Goal: Find specific page/section: Find specific page/section

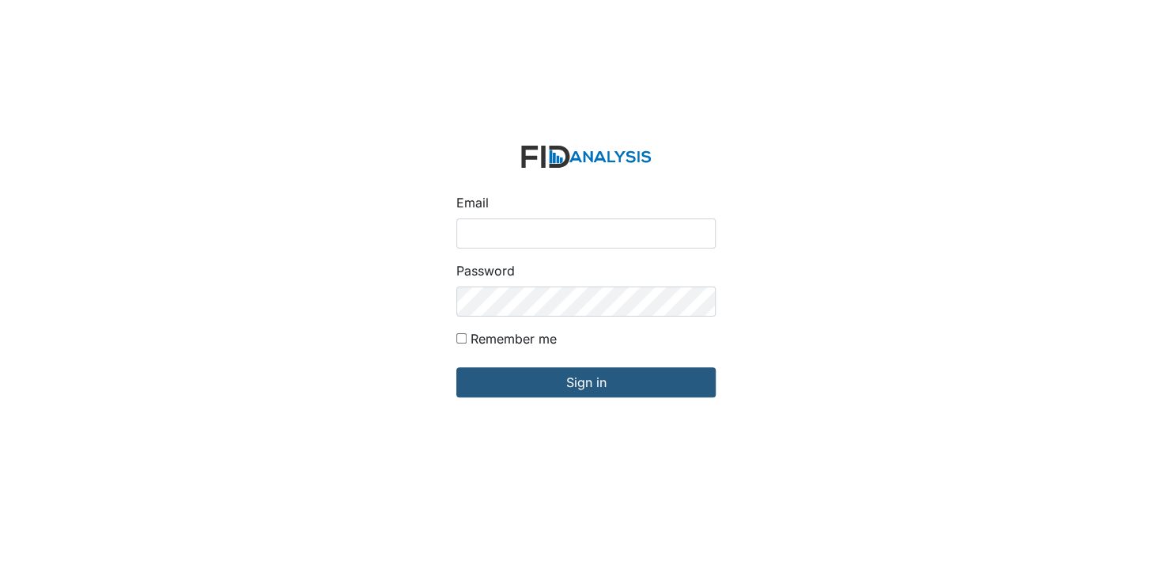
click at [532, 239] on input "Email" at bounding box center [585, 233] width 259 height 30
type input "[EMAIL_ADDRESS][DOMAIN_NAME]"
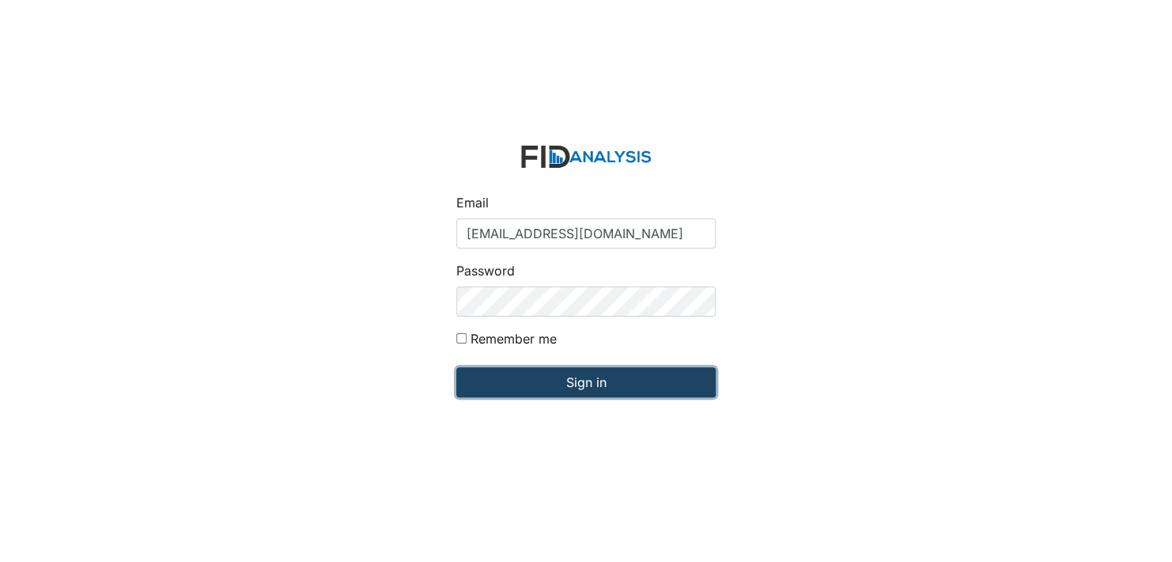
click at [542, 380] on input "Sign in" at bounding box center [585, 382] width 259 height 30
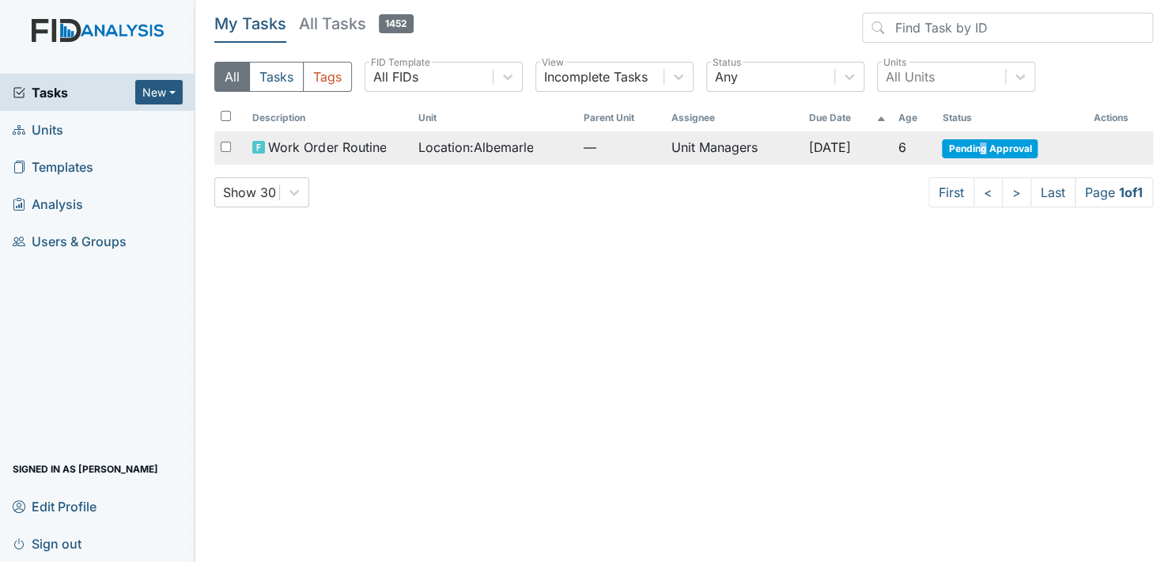
click at [992, 142] on span "Pending Approval" at bounding box center [990, 148] width 96 height 19
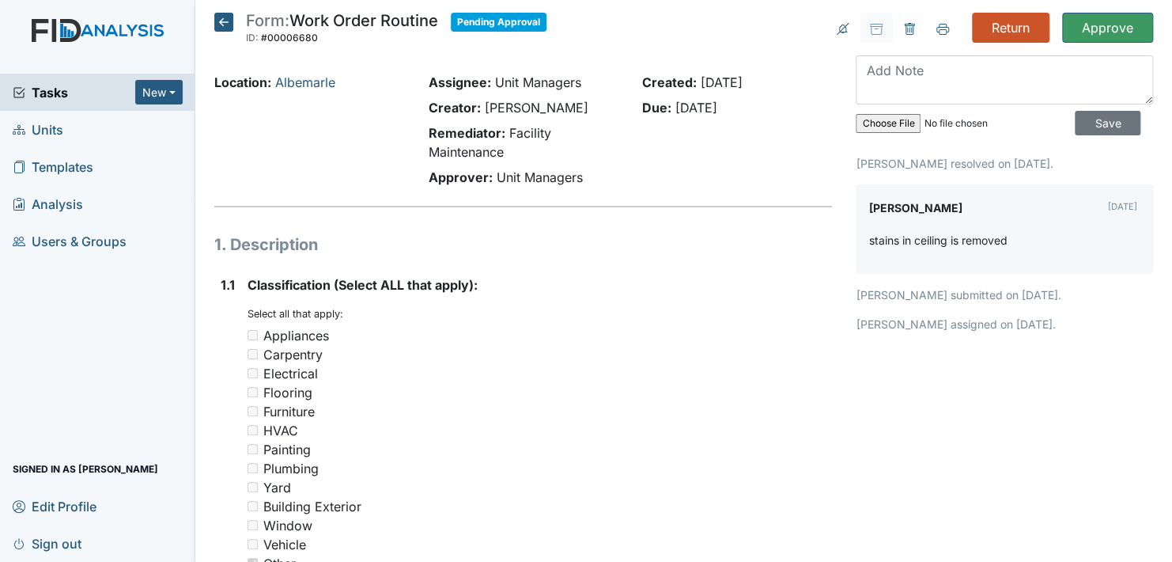
click at [219, 17] on icon at bounding box center [223, 22] width 19 height 19
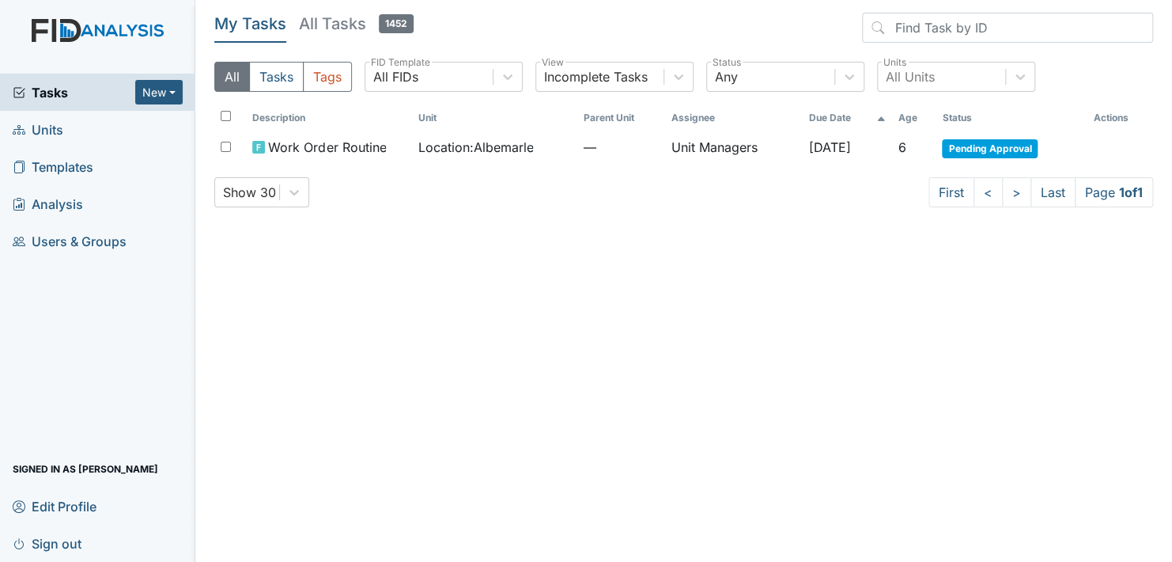
click at [62, 134] on span "Units" at bounding box center [38, 129] width 51 height 25
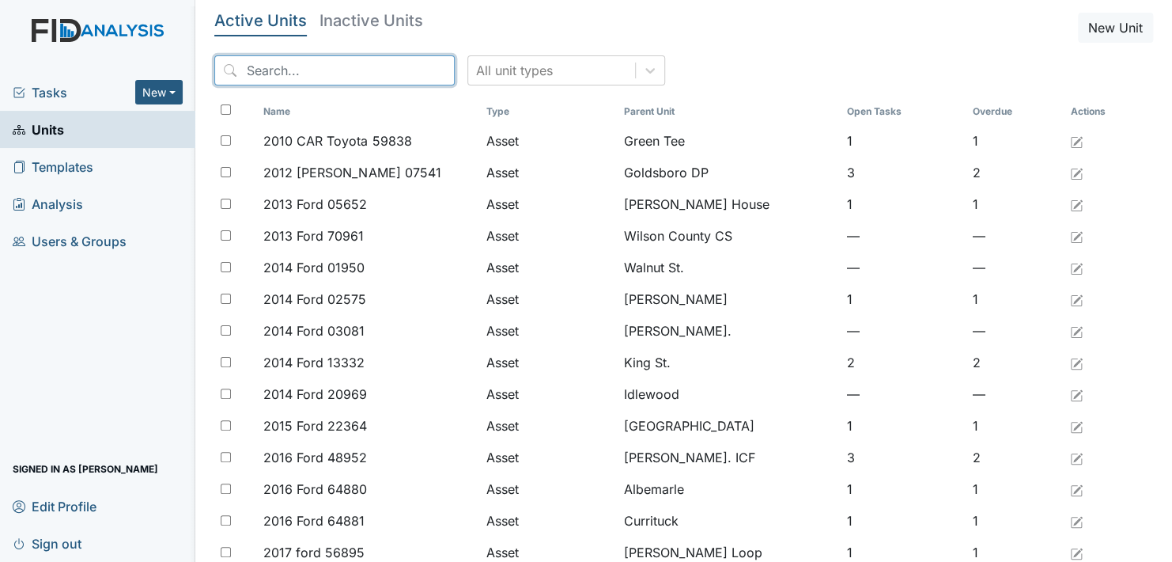
click at [292, 70] on input "search" at bounding box center [334, 70] width 241 height 30
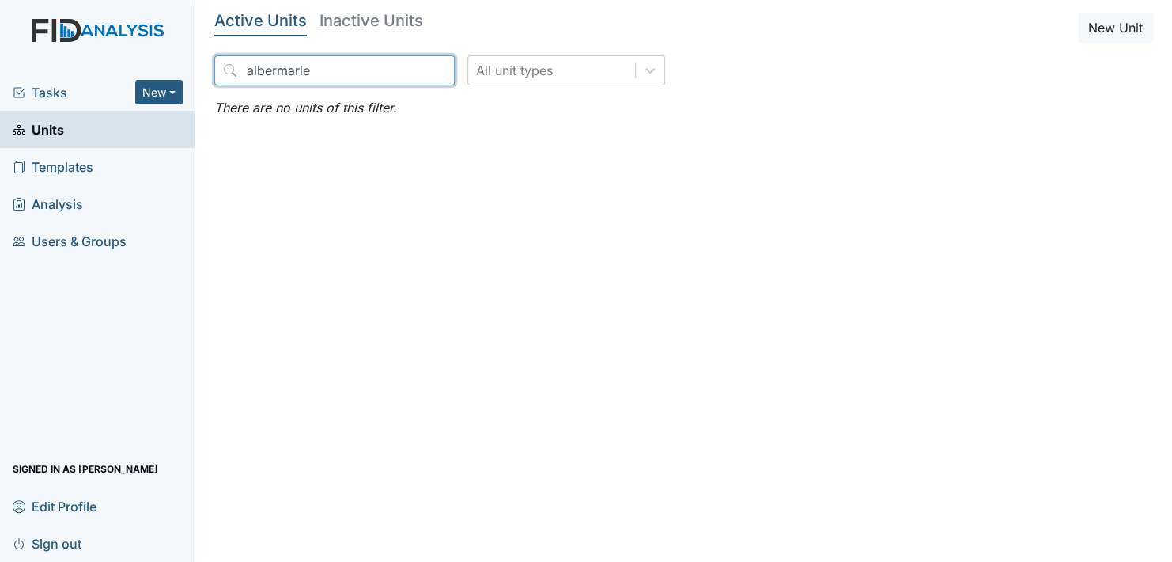
type input "albermarle"
click at [153, 125] on link "Units" at bounding box center [97, 129] width 195 height 37
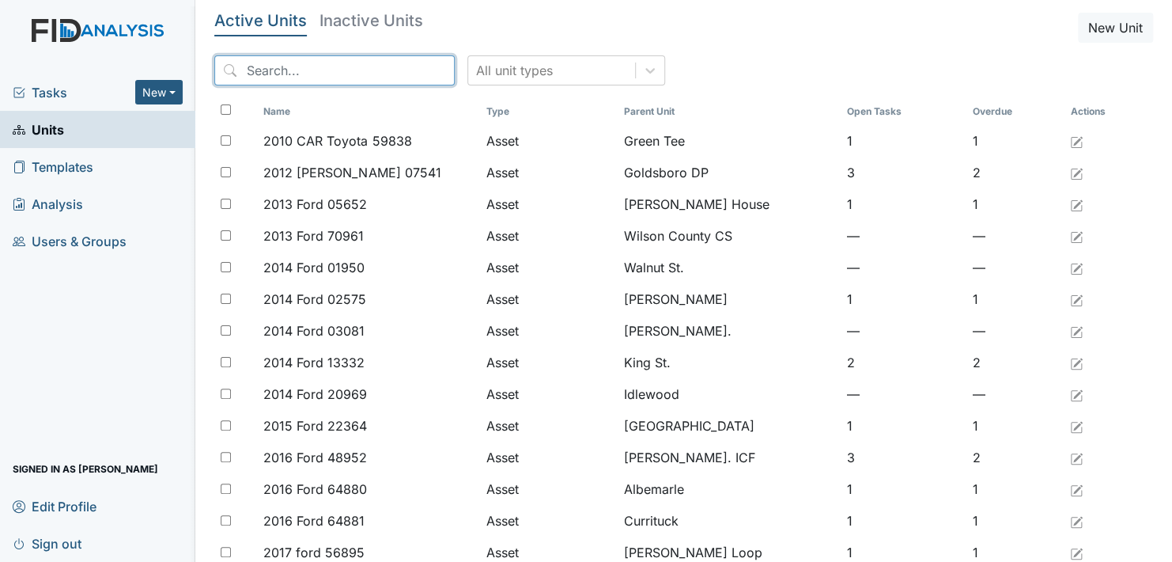
click at [252, 69] on input "search" at bounding box center [334, 70] width 241 height 30
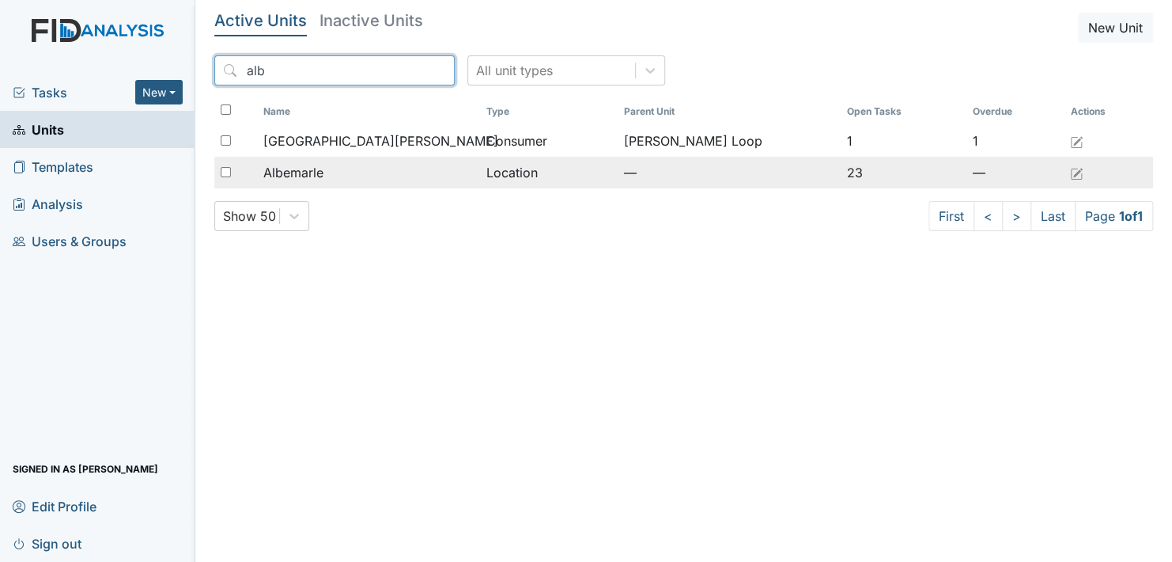
type input "alb"
click at [307, 167] on span "Albemarle" at bounding box center [293, 172] width 60 height 19
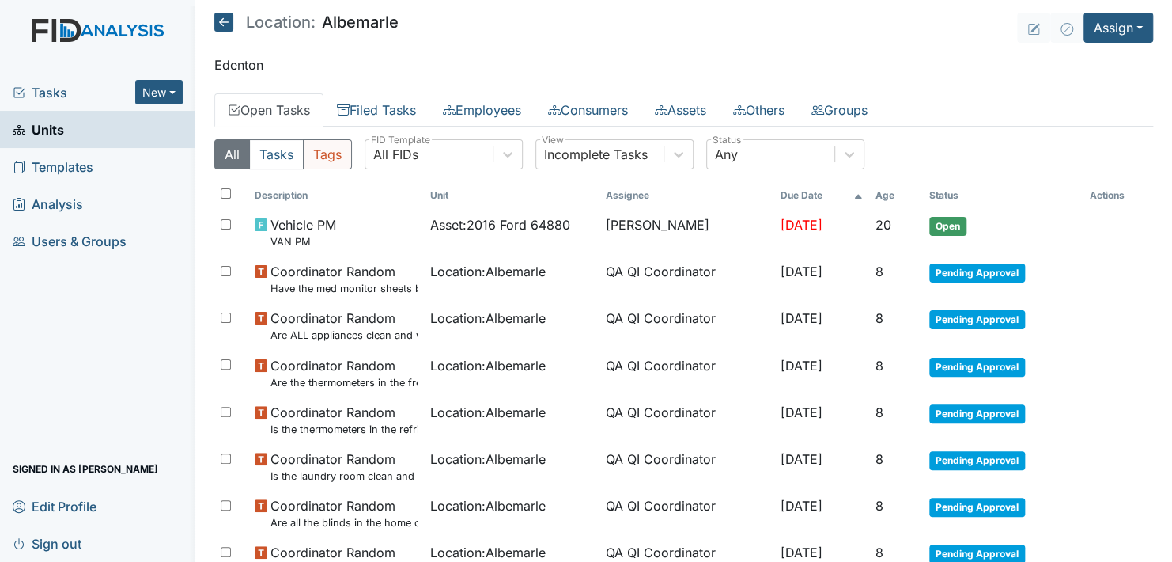
click at [327, 150] on button "Tags" at bounding box center [327, 154] width 49 height 30
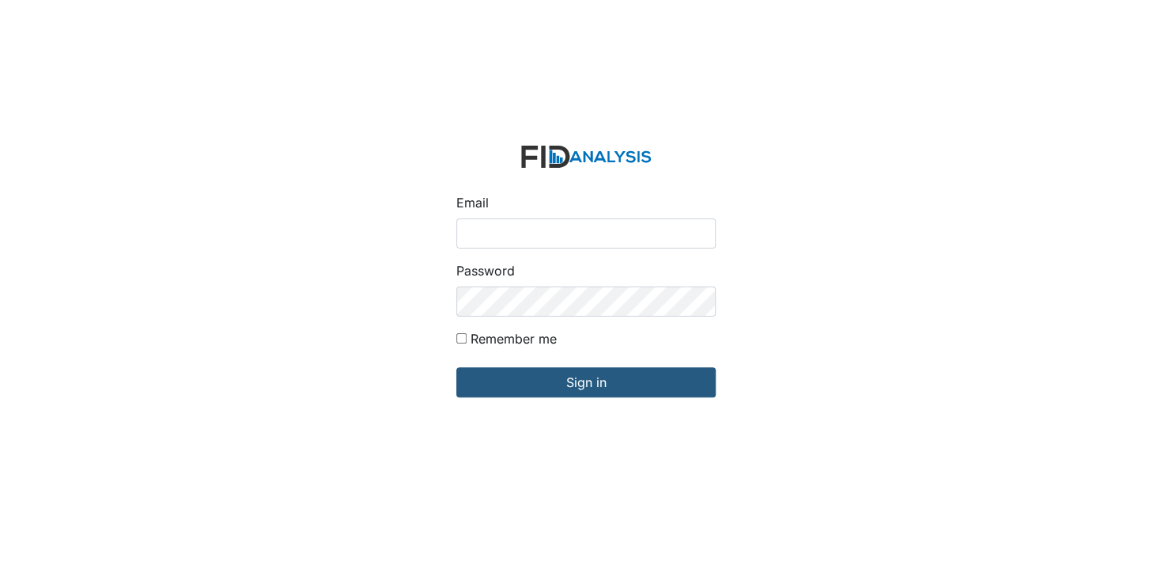
click at [558, 231] on input "Email" at bounding box center [585, 233] width 259 height 30
type input "[EMAIL_ADDRESS][DOMAIN_NAME]"
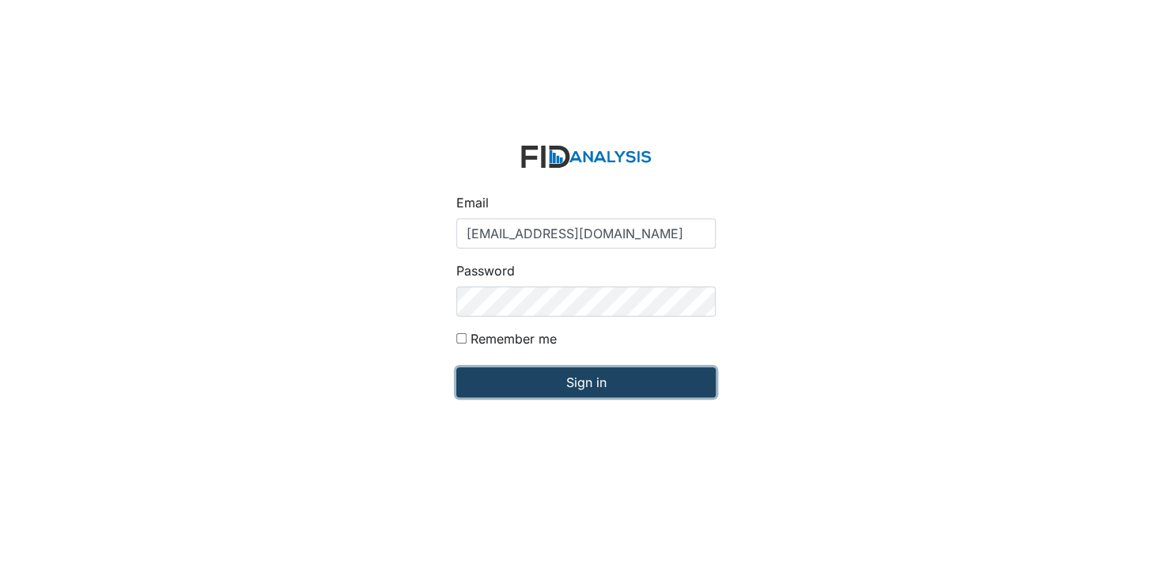
click at [580, 376] on input "Sign in" at bounding box center [585, 382] width 259 height 30
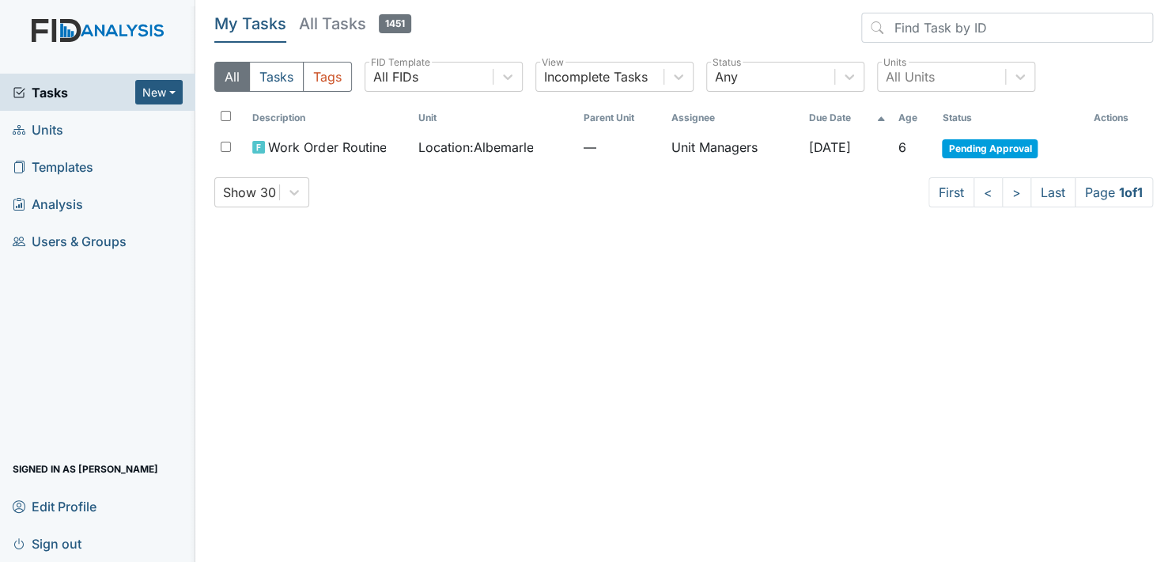
click at [54, 127] on span "Units" at bounding box center [38, 129] width 51 height 25
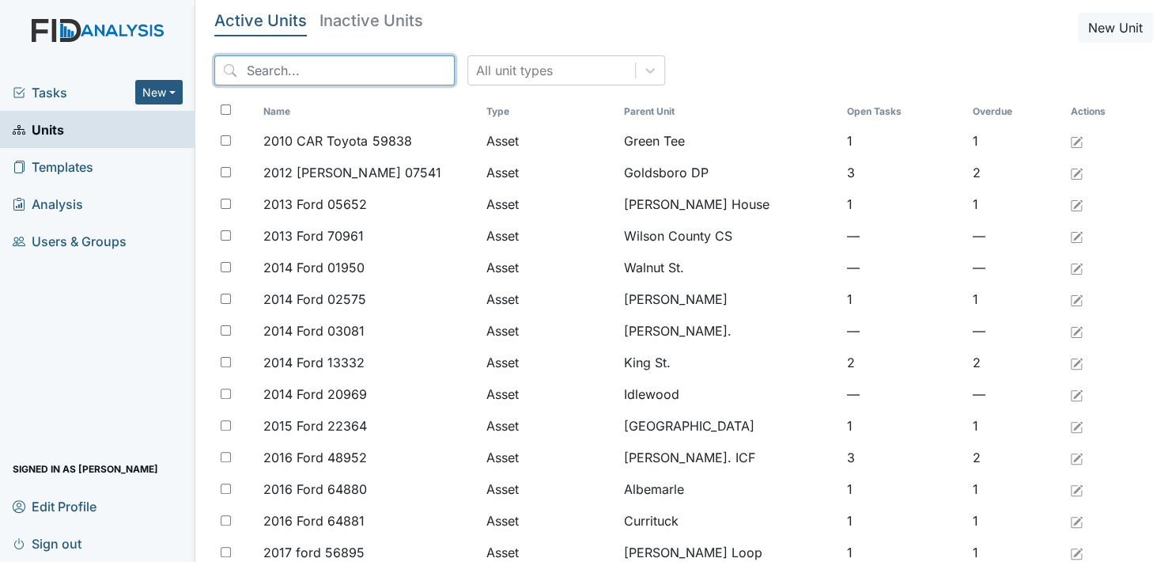
click at [267, 70] on input "search" at bounding box center [334, 70] width 241 height 30
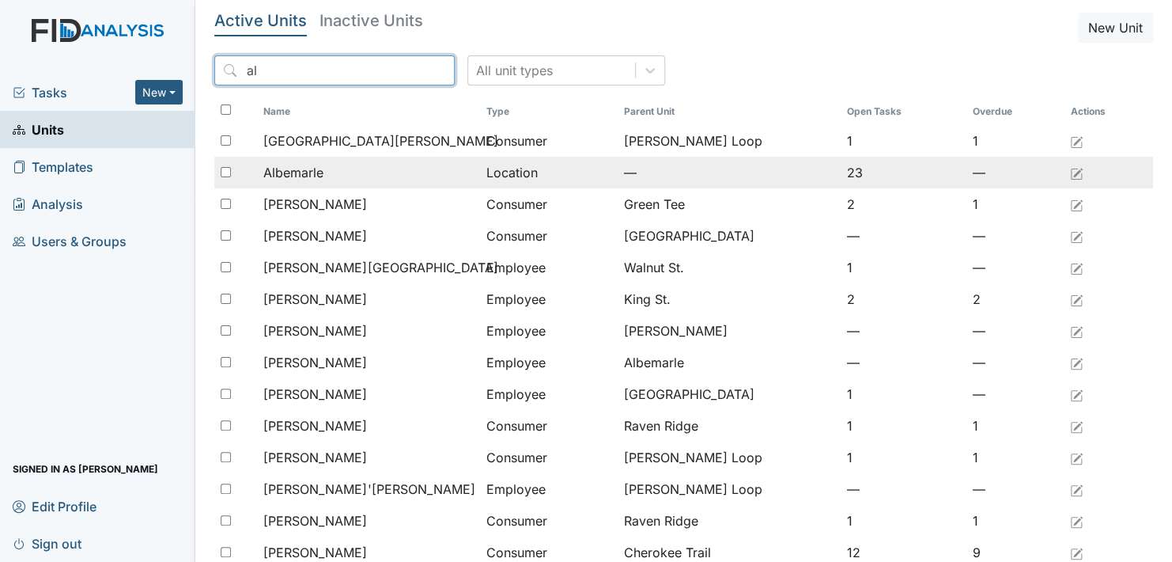
type input "al"
click at [298, 169] on span "Albemarle" at bounding box center [293, 172] width 60 height 19
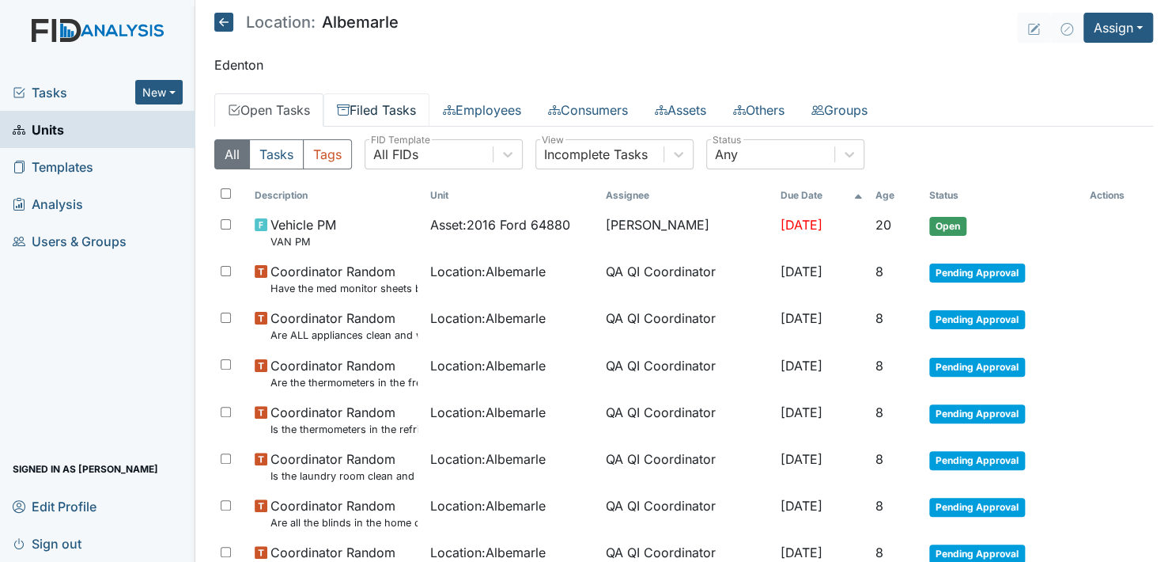
click at [365, 103] on link "Filed Tasks" at bounding box center [377, 109] width 106 height 33
